Goal: Task Accomplishment & Management: Complete application form

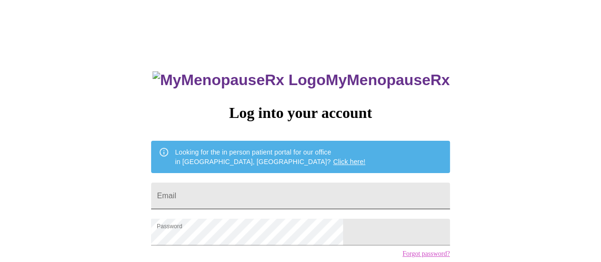
click at [232, 193] on input "Email" at bounding box center [300, 195] width 298 height 27
type input "[EMAIL_ADDRESS][DOMAIN_NAME]"
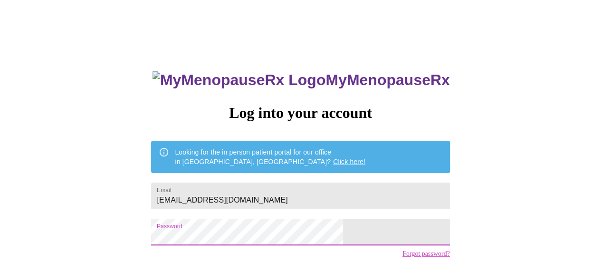
scroll to position [73, 0]
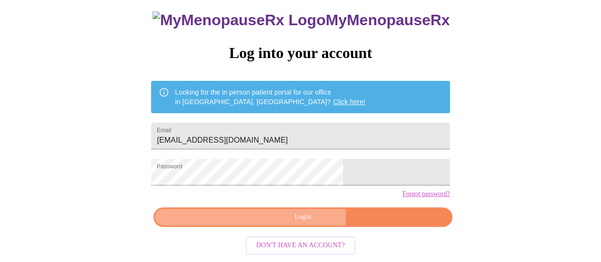
click at [300, 218] on span "Login" at bounding box center [302, 217] width 276 height 12
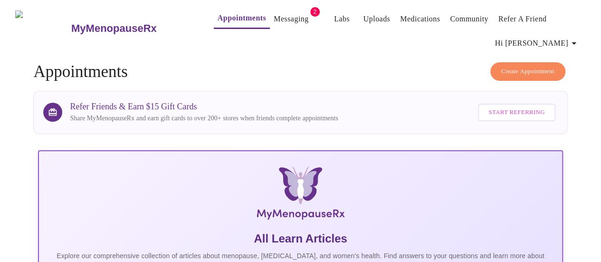
click at [274, 13] on link "Messaging" at bounding box center [291, 18] width 35 height 13
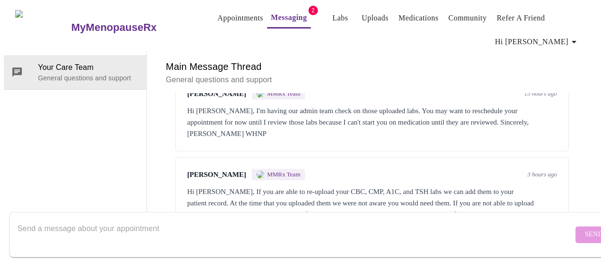
scroll to position [537, 0]
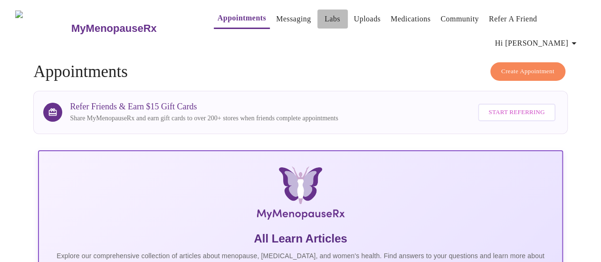
click at [324, 20] on link "Labs" at bounding box center [332, 18] width 16 height 13
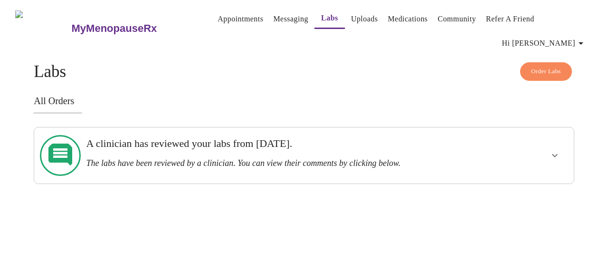
click at [217, 20] on link "Appointments" at bounding box center [240, 18] width 46 height 13
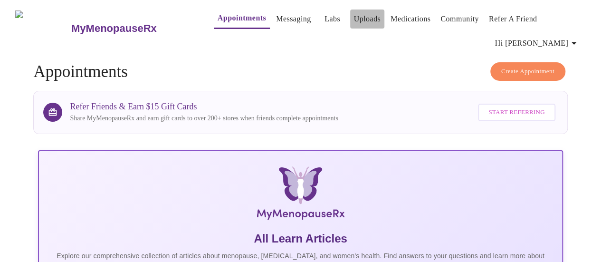
click at [354, 20] on link "Uploads" at bounding box center [367, 18] width 27 height 13
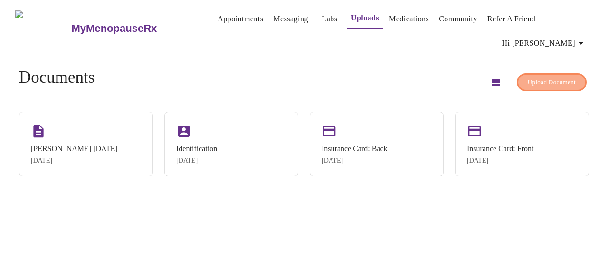
click at [535, 77] on span "Upload Document" at bounding box center [552, 82] width 48 height 11
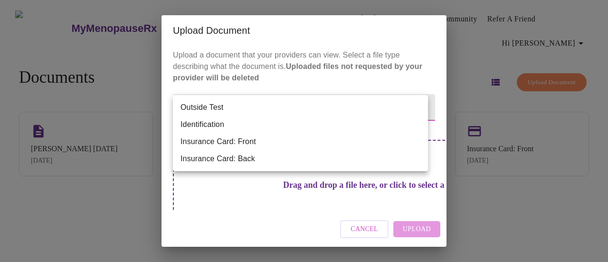
click at [261, 111] on body "MyMenopauseRx Appointments Messaging Labs Uploads Medications Community Refer a…" at bounding box center [304, 135] width 600 height 262
click at [333, 38] on div at bounding box center [304, 131] width 608 height 262
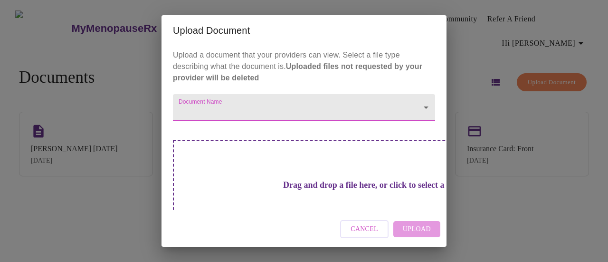
click at [377, 104] on body "MyMenopauseRx Appointments Messaging Labs Uploads Medications Community Refer a…" at bounding box center [304, 135] width 600 height 262
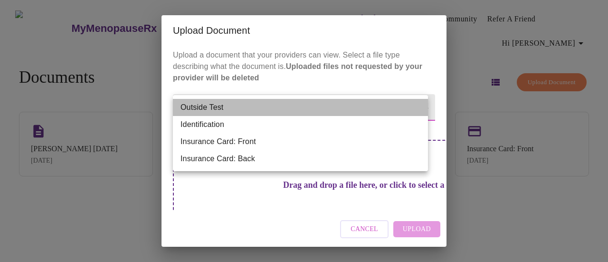
click at [377, 104] on li "Outside Test" at bounding box center [300, 107] width 255 height 17
type input "Outside Test"
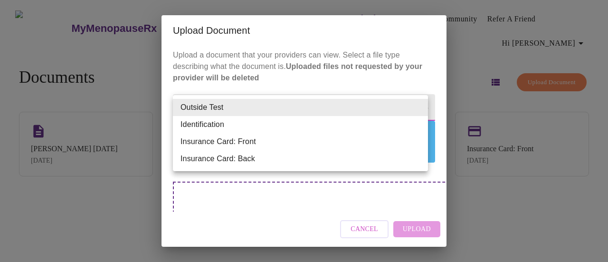
click at [377, 104] on body "MyMenopauseRx Appointments Messaging Labs Uploads Medications Community Refer a…" at bounding box center [304, 135] width 600 height 262
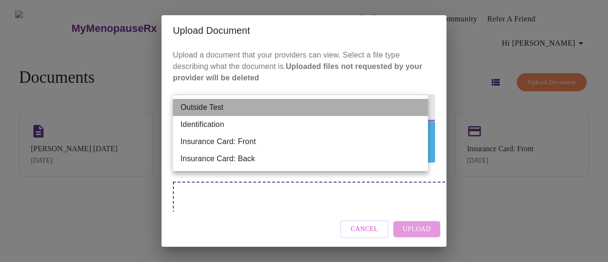
click at [377, 104] on li "Outside Test" at bounding box center [300, 107] width 255 height 17
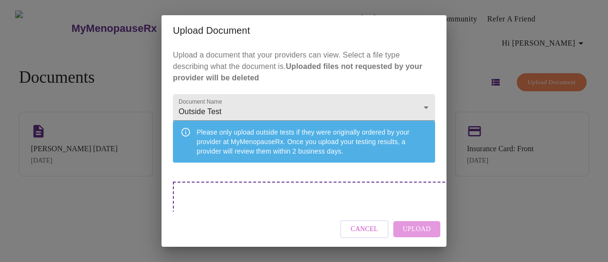
click at [288, 201] on div "Drag and drop a file here, or click to select a file" at bounding box center [370, 245] width 395 height 128
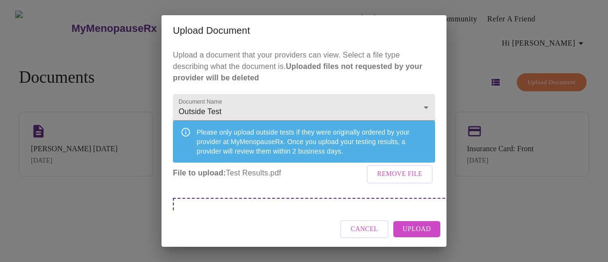
click at [232, 148] on div "Please only upload outside tests if they were originally ordered by your provid…" at bounding box center [312, 141] width 231 height 36
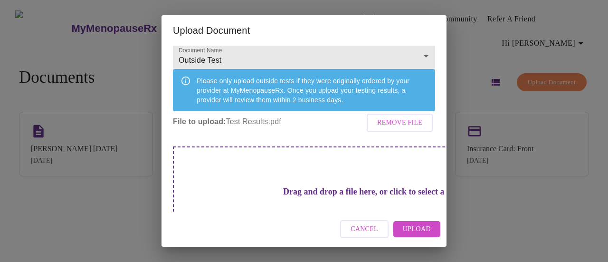
scroll to position [95, 0]
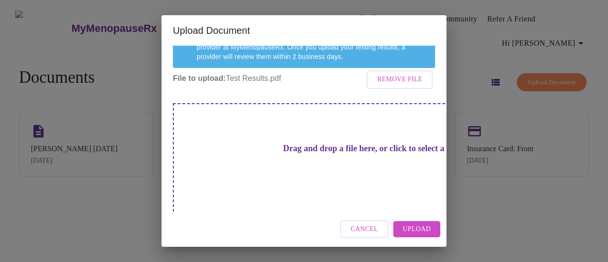
click at [255, 84] on p "File to upload: Test Results.pdf Remove File" at bounding box center [304, 78] width 262 height 11
click at [414, 225] on span "Upload" at bounding box center [417, 229] width 28 height 12
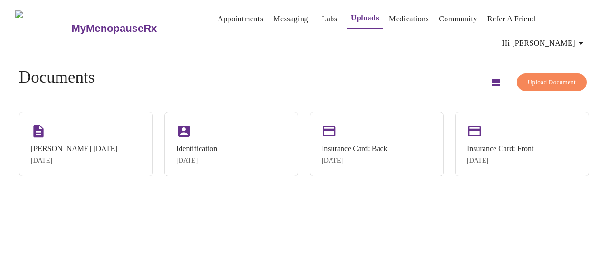
scroll to position [0, 0]
drag, startPoint x: 444, startPoint y: 177, endPoint x: 444, endPoint y: 149, distance: 28.0
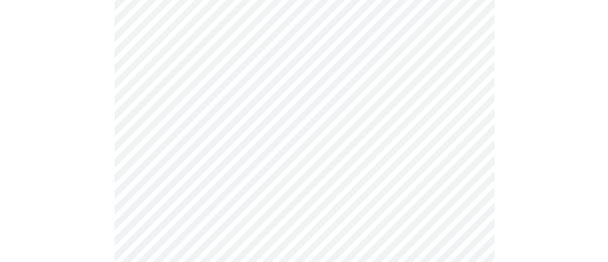
scroll to position [119, 0]
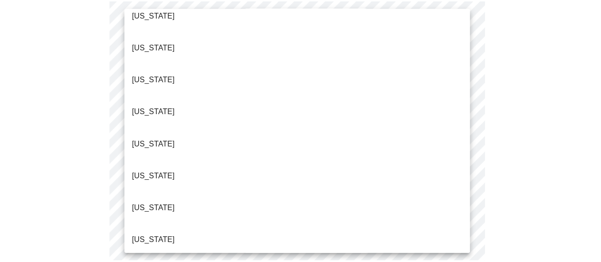
scroll to position [241, 0]
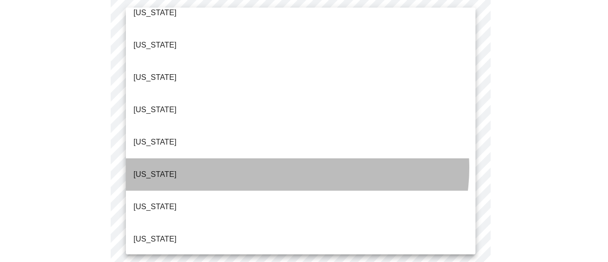
click at [285, 158] on li "Illinois" at bounding box center [301, 174] width 350 height 32
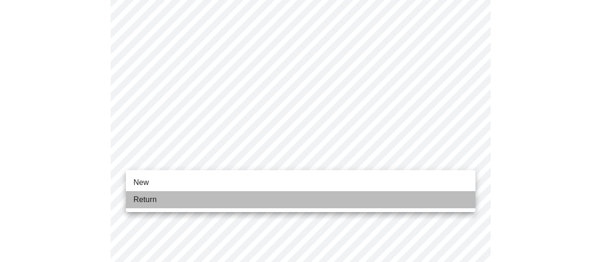
click at [420, 198] on li "Return" at bounding box center [301, 199] width 350 height 17
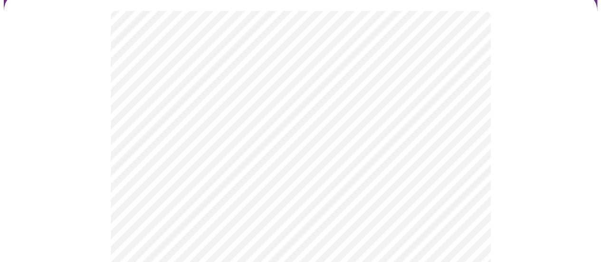
scroll to position [106, 0]
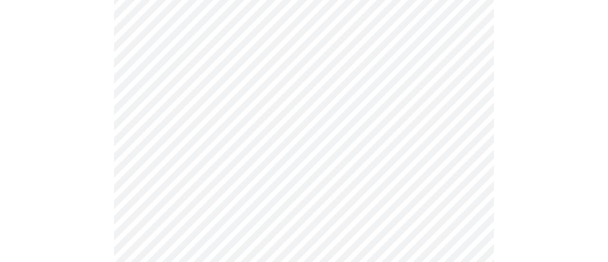
click at [463, 93] on body "MyMenopauseRx Appointments Messaging Labs Uploads Medications Community Refer a…" at bounding box center [304, 190] width 600 height 584
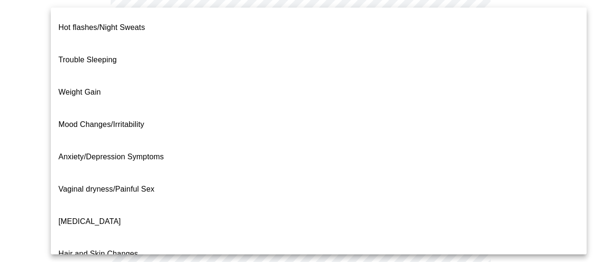
click at [164, 76] on li "Weight Gain" at bounding box center [319, 92] width 536 height 32
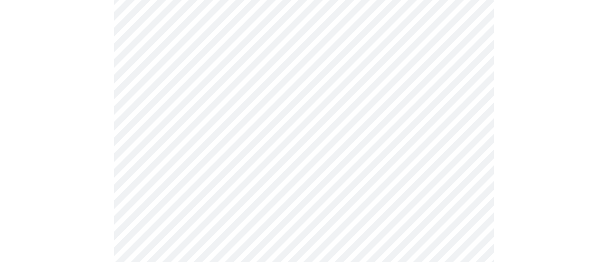
click at [446, 183] on body "MyMenopauseRx Appointments Messaging Labs Uploads Medications Community Refer a…" at bounding box center [304, 187] width 600 height 578
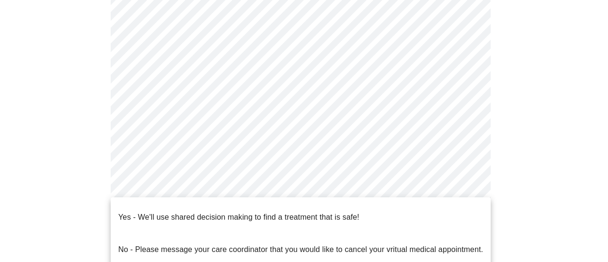
click at [410, 244] on p "No - Please message your care coordinator that you would like to cancel your vr…" at bounding box center [300, 249] width 365 height 11
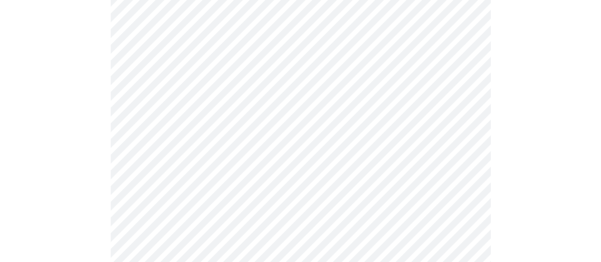
scroll to position [235, 0]
click at [502, 120] on div at bounding box center [300, 94] width 593 height 493
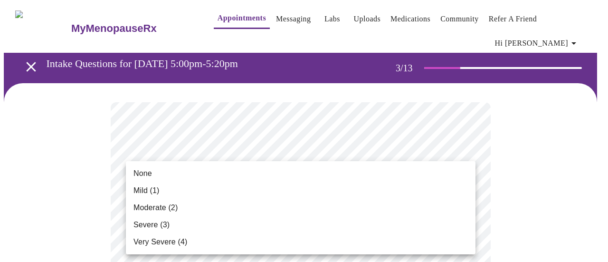
click at [208, 173] on li "None" at bounding box center [301, 173] width 350 height 17
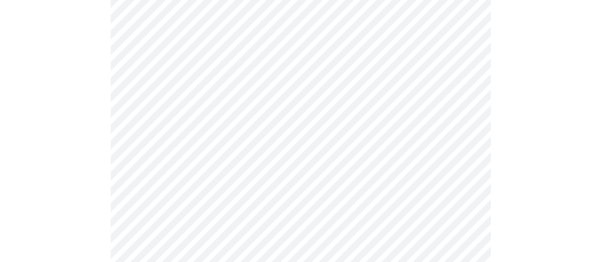
scroll to position [183, 0]
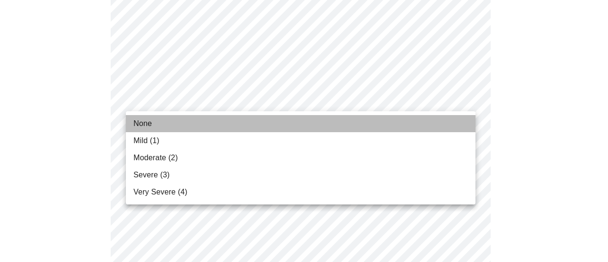
click at [168, 119] on li "None" at bounding box center [301, 123] width 350 height 17
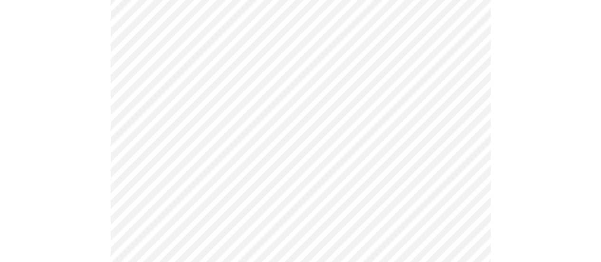
scroll to position [287, 0]
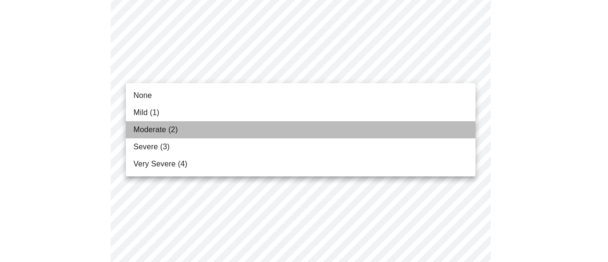
click at [171, 131] on span "Moderate (2)" at bounding box center [155, 129] width 44 height 11
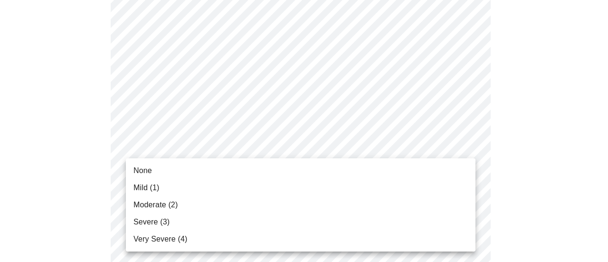
click at [182, 201] on li "Moderate (2)" at bounding box center [301, 204] width 350 height 17
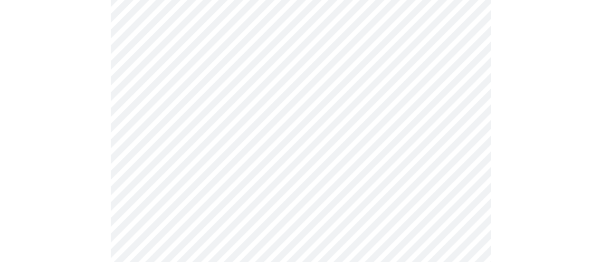
scroll to position [394, 0]
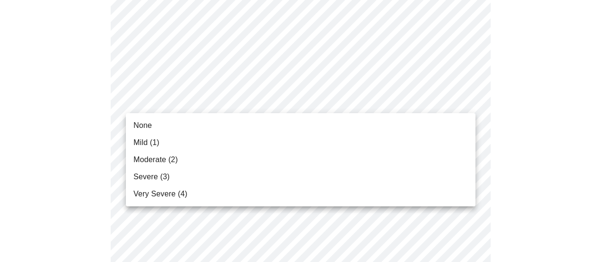
click at [193, 96] on body "MyMenopauseRx Appointments Messaging Labs Uploads Medications Community Refer a…" at bounding box center [304, 221] width 600 height 1223
click at [186, 158] on li "Moderate (2)" at bounding box center [301, 159] width 350 height 17
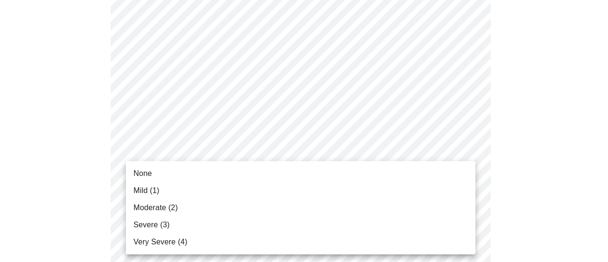
click at [186, 164] on body "MyMenopauseRx Appointments Messaging Labs Uploads Medications Community Refer a…" at bounding box center [304, 215] width 600 height 1210
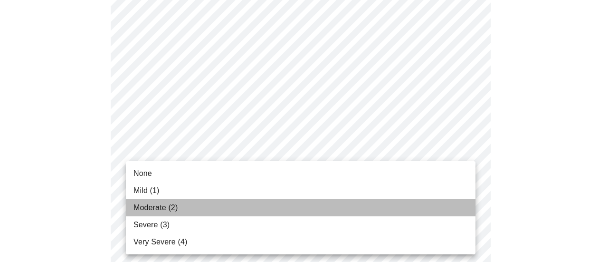
click at [206, 208] on li "Moderate (2)" at bounding box center [301, 207] width 350 height 17
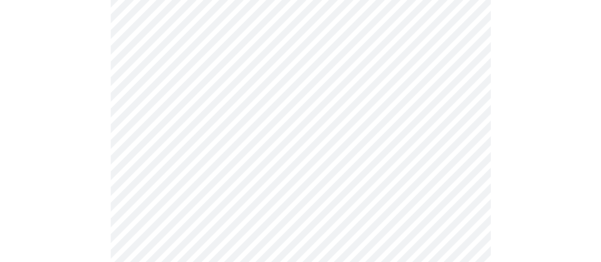
scroll to position [521, 0]
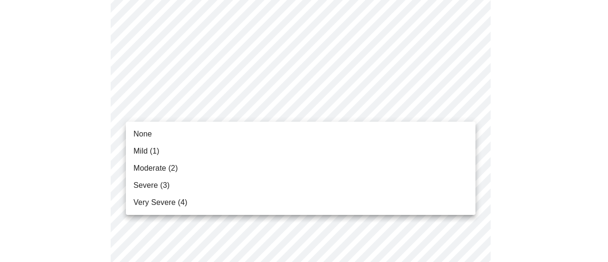
click at [172, 108] on body "MyMenopauseRx Appointments Messaging Labs Uploads Medications Community Refer a…" at bounding box center [304, 80] width 600 height 1197
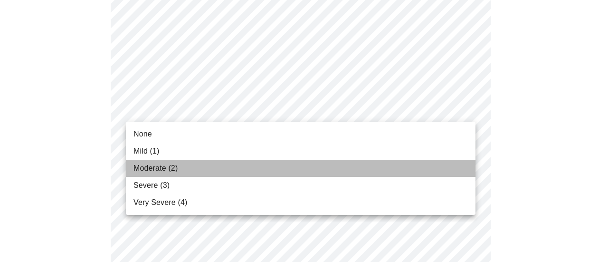
click at [181, 165] on li "Moderate (2)" at bounding box center [301, 168] width 350 height 17
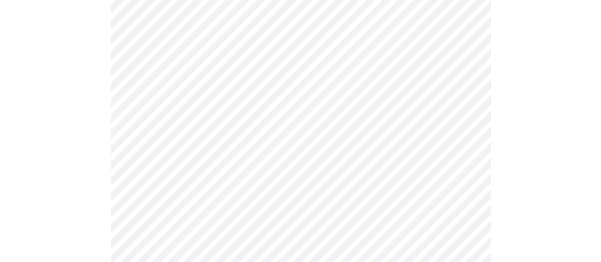
scroll to position [616, 0]
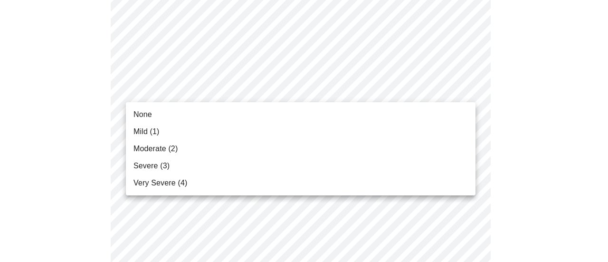
click at [167, 131] on li "Mild (1)" at bounding box center [301, 131] width 350 height 17
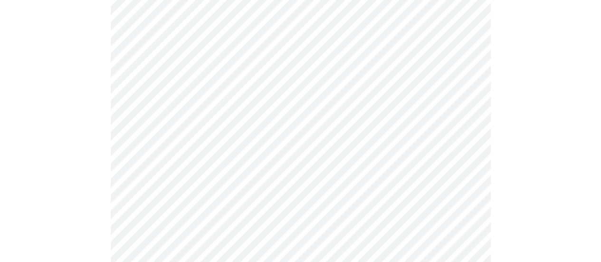
scroll to position [693, 0]
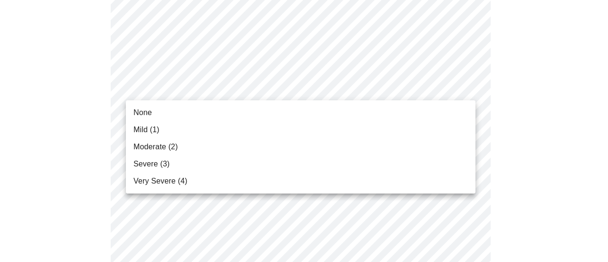
click at [177, 149] on span "Moderate (2)" at bounding box center [155, 146] width 44 height 11
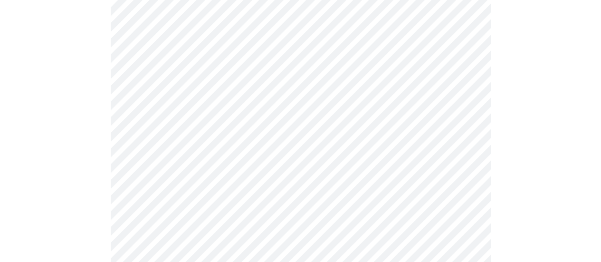
scroll to position [755, 0]
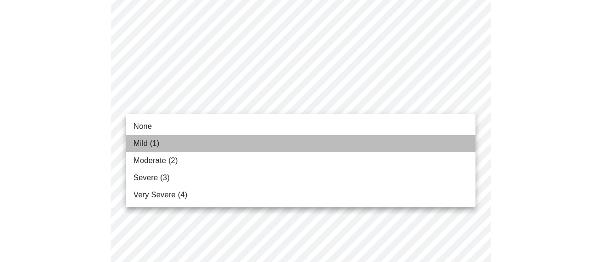
click at [162, 143] on li "Mild (1)" at bounding box center [301, 143] width 350 height 17
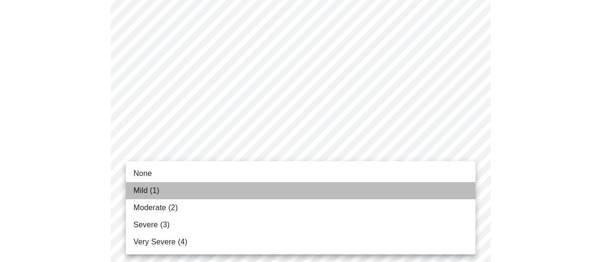
click at [217, 189] on li "Mild (1)" at bounding box center [301, 190] width 350 height 17
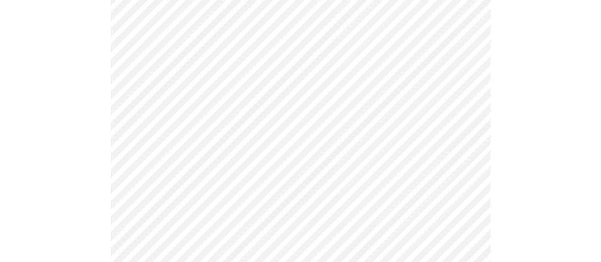
scroll to position [408, 0]
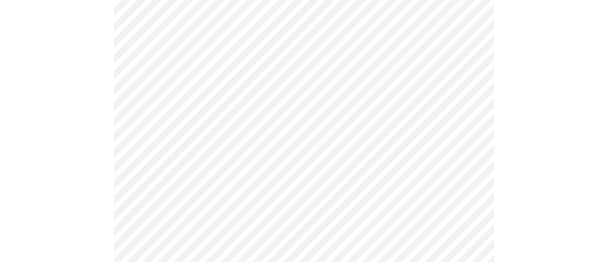
click at [311, 130] on body "MyMenopauseRx Appointments Messaging Labs Uploads Medications Community Refer a…" at bounding box center [304, 51] width 600 height 911
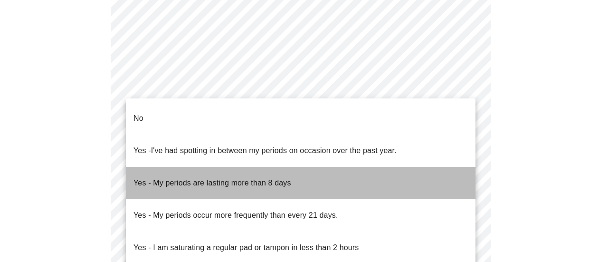
click at [148, 177] on p "Yes - My periods are lasting more than 8 days" at bounding box center [212, 182] width 158 height 11
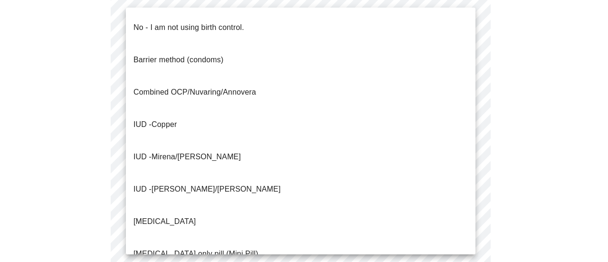
click at [398, 202] on body "MyMenopauseRx Appointments Messaging Labs Uploads Medications Community Refer a…" at bounding box center [304, 49] width 600 height 906
click at [387, 23] on li "No - I am not using birth control." at bounding box center [301, 27] width 350 height 32
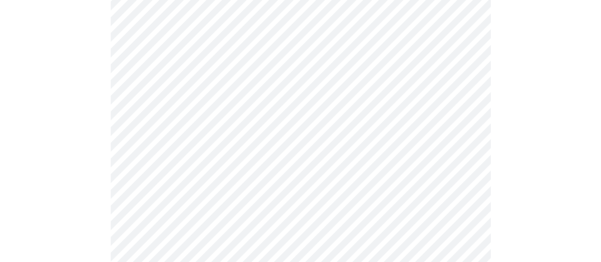
scroll to position [572, 0]
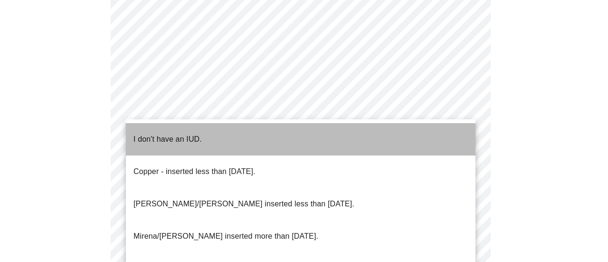
click at [351, 141] on li "I don't have an IUD." at bounding box center [301, 139] width 350 height 32
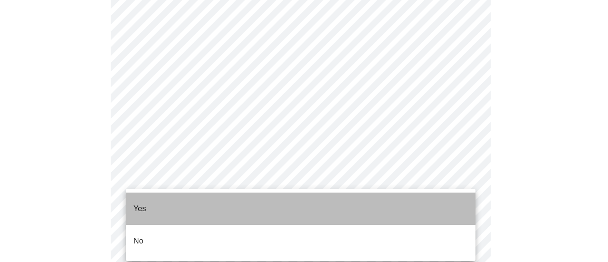
click at [348, 204] on li "Yes" at bounding box center [301, 208] width 350 height 32
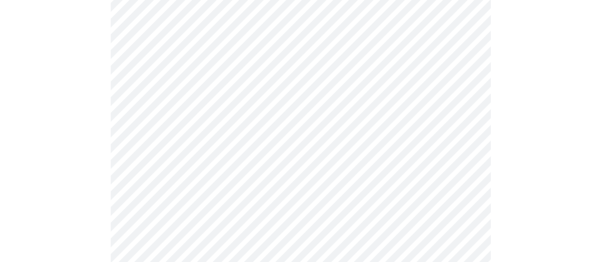
scroll to position [2548, 0]
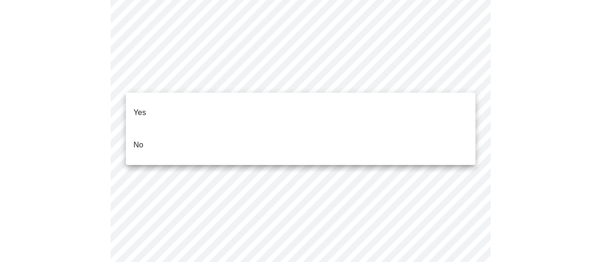
click at [337, 79] on div at bounding box center [304, 131] width 608 height 262
click at [258, 138] on li "No" at bounding box center [301, 145] width 350 height 32
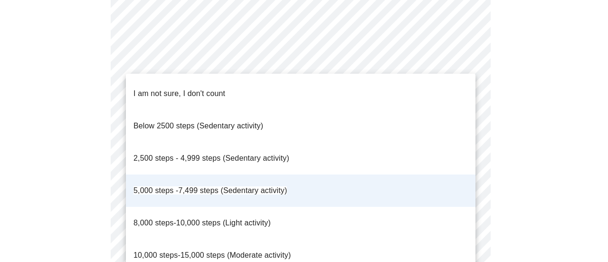
click at [465, 62] on div at bounding box center [304, 131] width 608 height 262
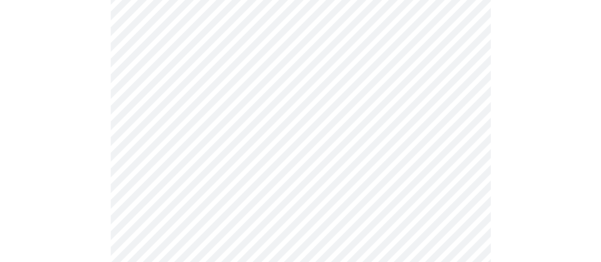
scroll to position [139, 0]
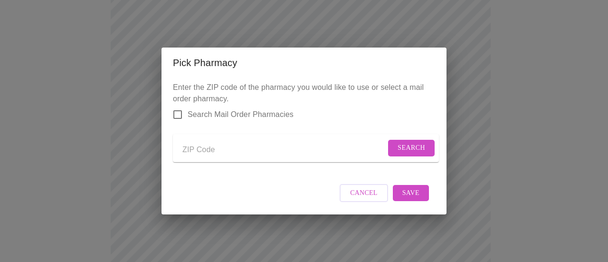
click at [371, 198] on span "Cancel" at bounding box center [364, 193] width 28 height 12
click at [368, 198] on span "Cancel" at bounding box center [364, 193] width 28 height 12
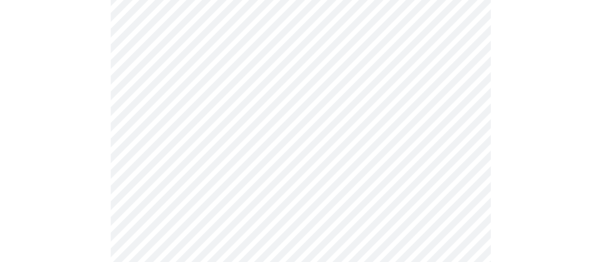
scroll to position [0, 0]
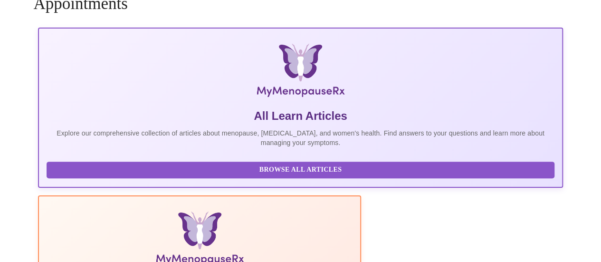
scroll to position [122, 0]
